Goal: Find specific page/section: Find specific page/section

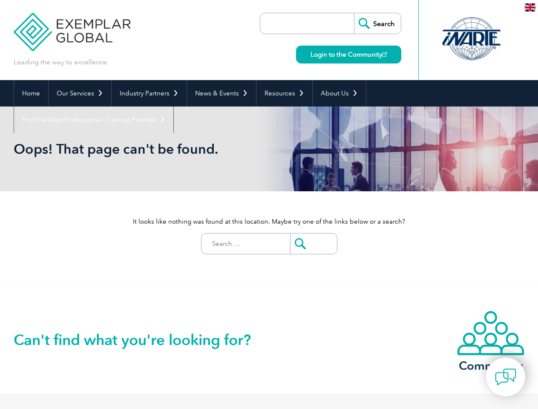
click at [269, 204] on div "It looks like nothing was found at this location. Maybe try one of the links be…" at bounding box center [269, 237] width 511 height 93
click at [79, 93] on link "Our Services" at bounding box center [80, 93] width 63 height 26
click at [147, 93] on link "Industry Partners" at bounding box center [149, 93] width 75 height 26
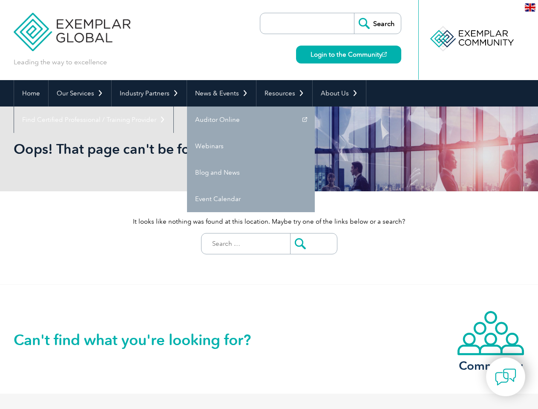
click at [219, 93] on link "News & Events" at bounding box center [221, 93] width 69 height 26
click at [281, 93] on link "Resources" at bounding box center [284, 93] width 56 height 26
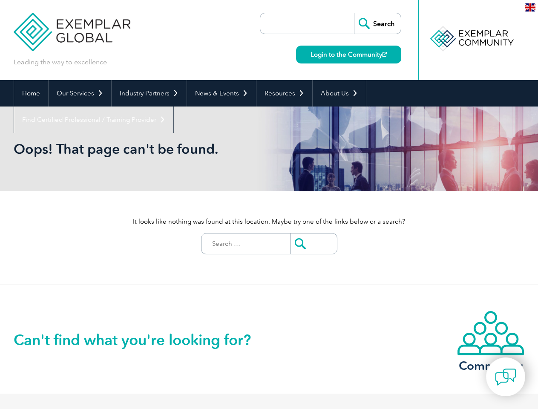
click at [335, 93] on link "About Us" at bounding box center [339, 93] width 53 height 26
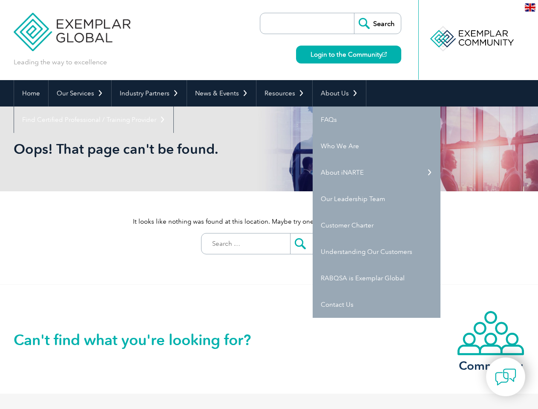
click at [173, 106] on link "Find Certified Professional / Training Provider" at bounding box center [93, 119] width 159 height 26
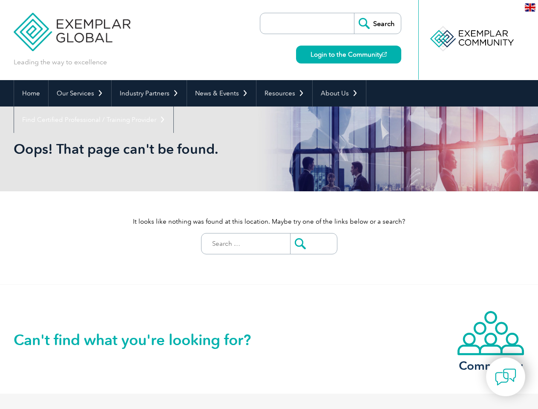
click at [505, 376] on img at bounding box center [505, 376] width 21 height 21
